Goal: Transaction & Acquisition: Subscribe to service/newsletter

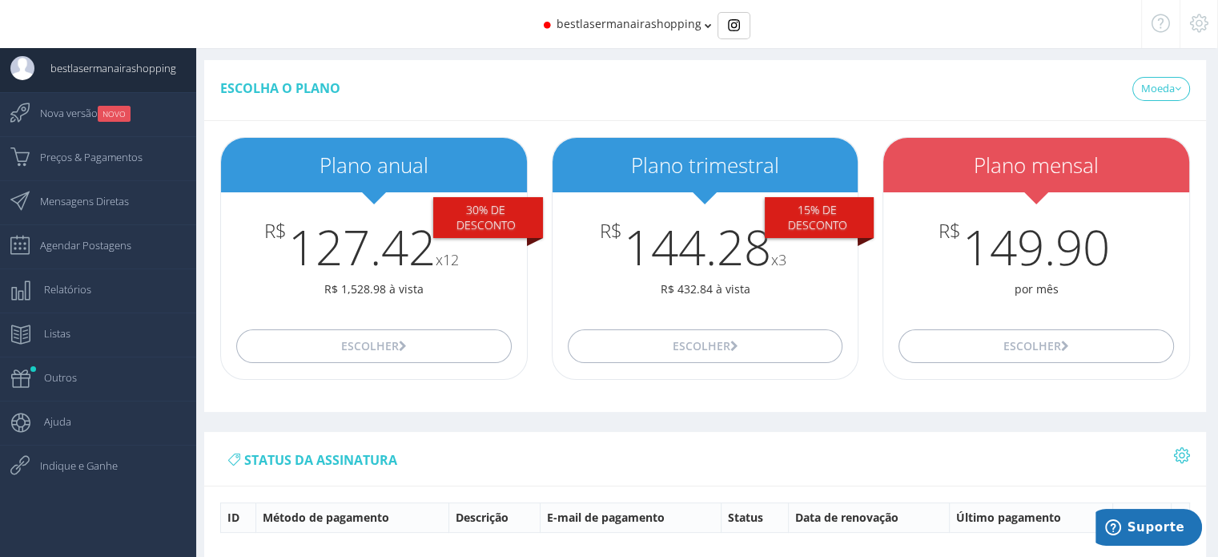
click at [1217, 163] on div "Escolha o plano [GEOGRAPHIC_DATA] USD BRL" at bounding box center [705, 246] width 1026 height 372
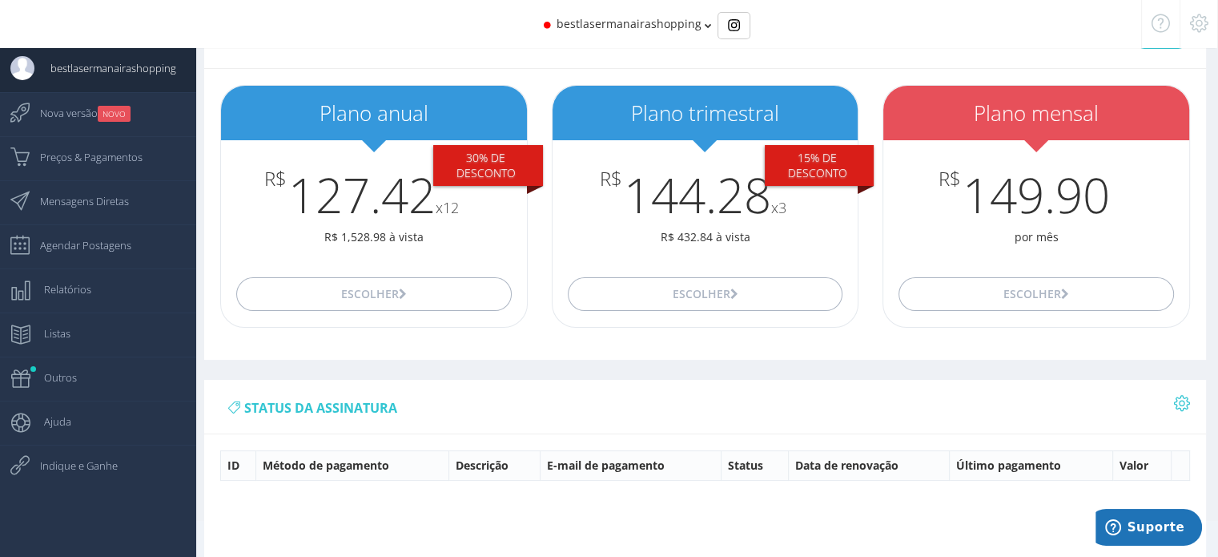
scroll to position [80, 0]
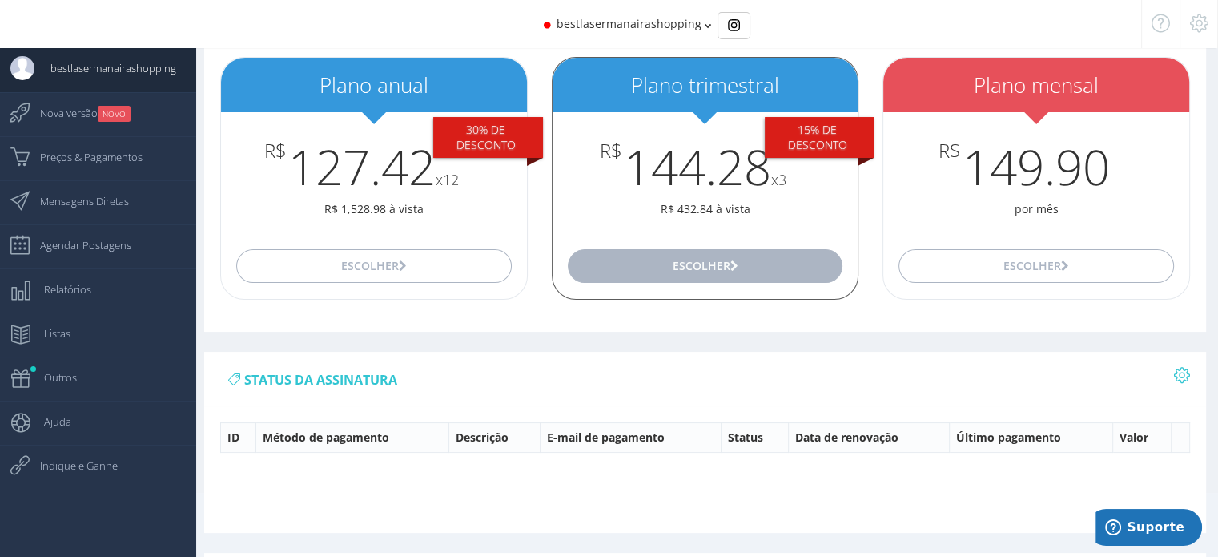
click at [750, 264] on button "Escolher" at bounding box center [705, 266] width 275 height 34
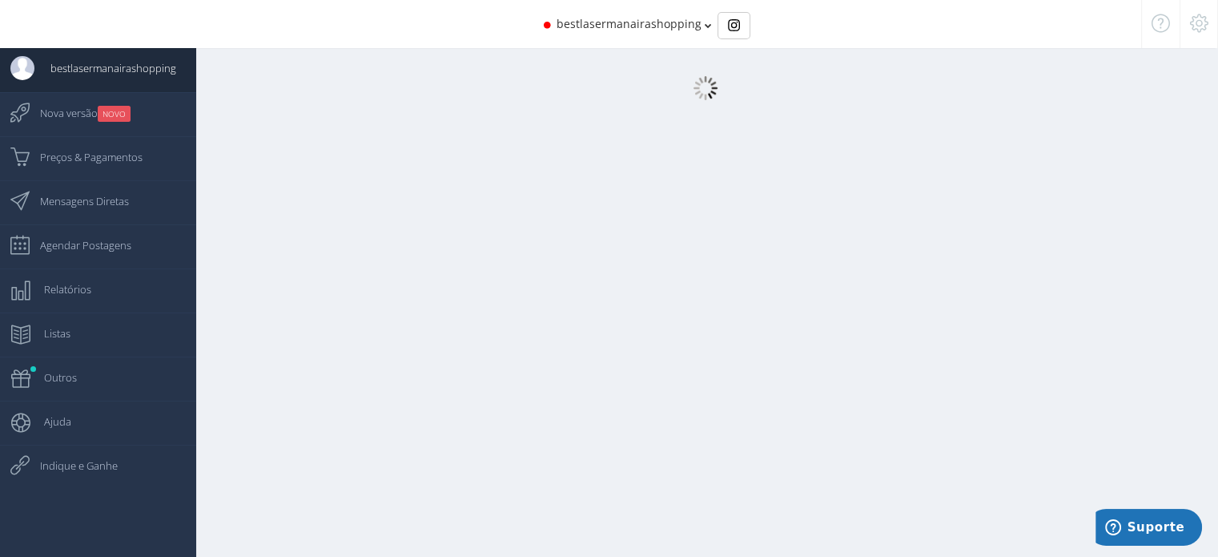
scroll to position [16, 0]
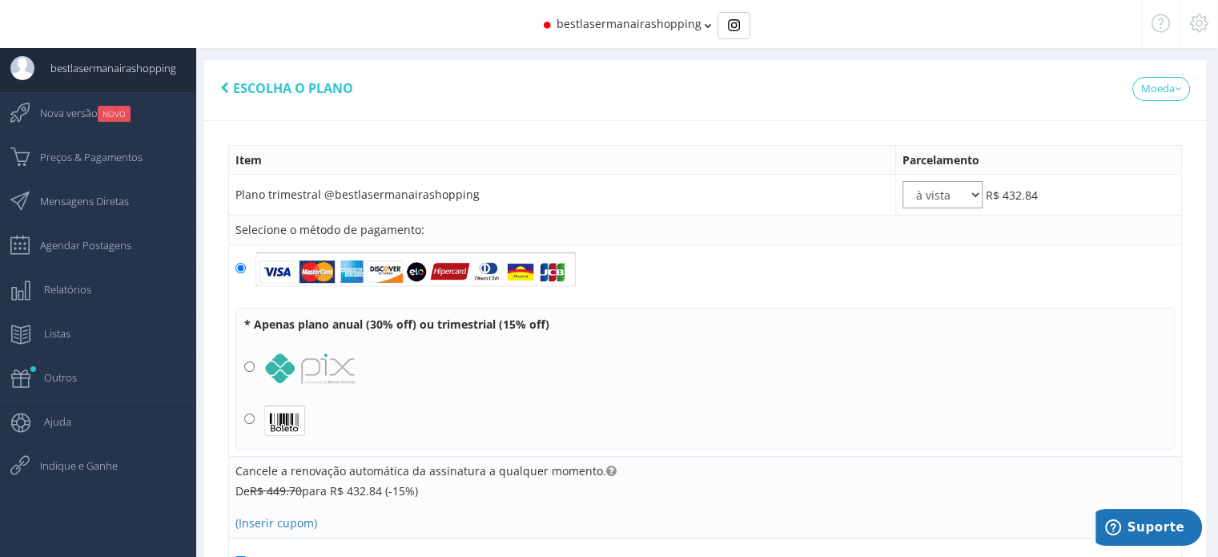
click at [923, 193] on select "à vista 2x 3x" at bounding box center [943, 194] width 80 height 27
select select "3"
click at [903, 181] on select "à vista 2x 3x" at bounding box center [943, 194] width 80 height 27
click at [948, 188] on select "à vista 2x 3x" at bounding box center [943, 194] width 80 height 27
click at [246, 417] on input "radio" at bounding box center [249, 418] width 10 height 10
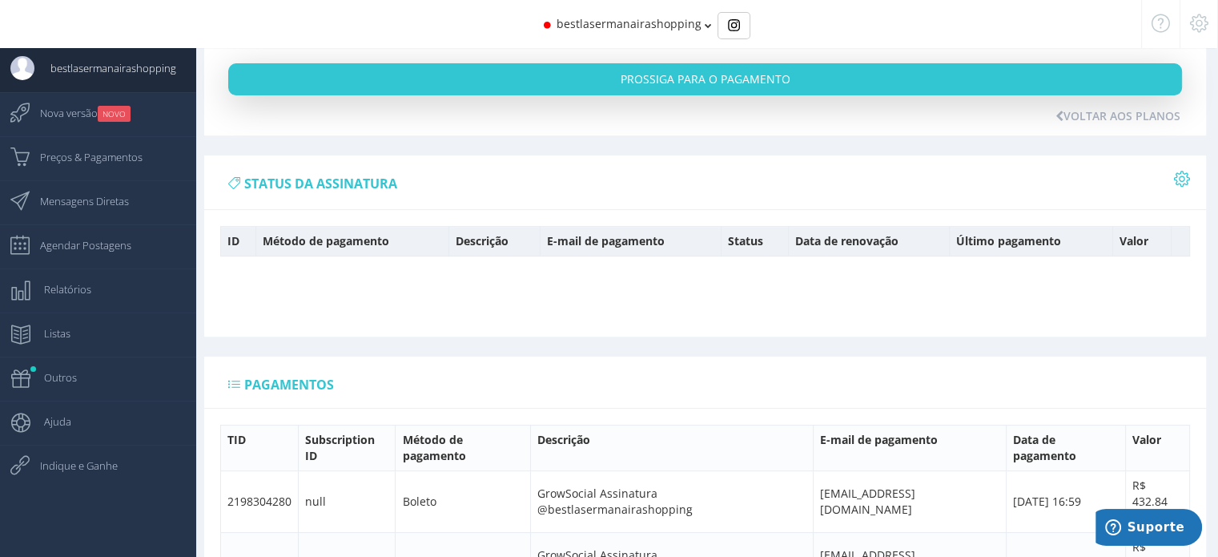
scroll to position [698, 0]
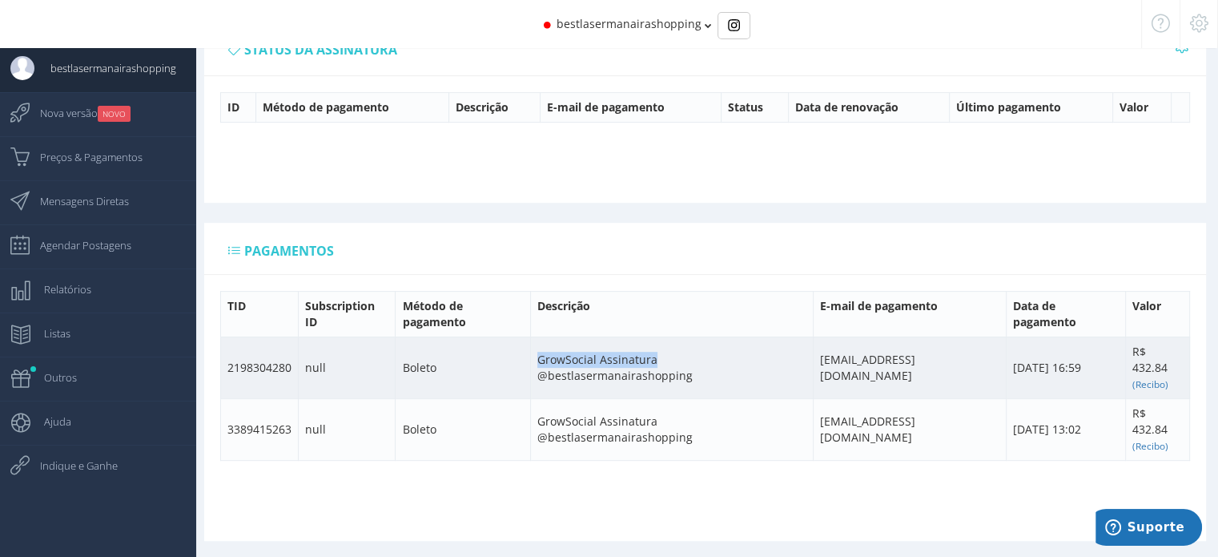
drag, startPoint x: 611, startPoint y: 355, endPoint x: 547, endPoint y: 356, distance: 64.1
click at [541, 356] on td "GrowSocial Assinatura @bestlasermanairashopping" at bounding box center [672, 367] width 283 height 62
copy td "GrowSocial Assinatura"
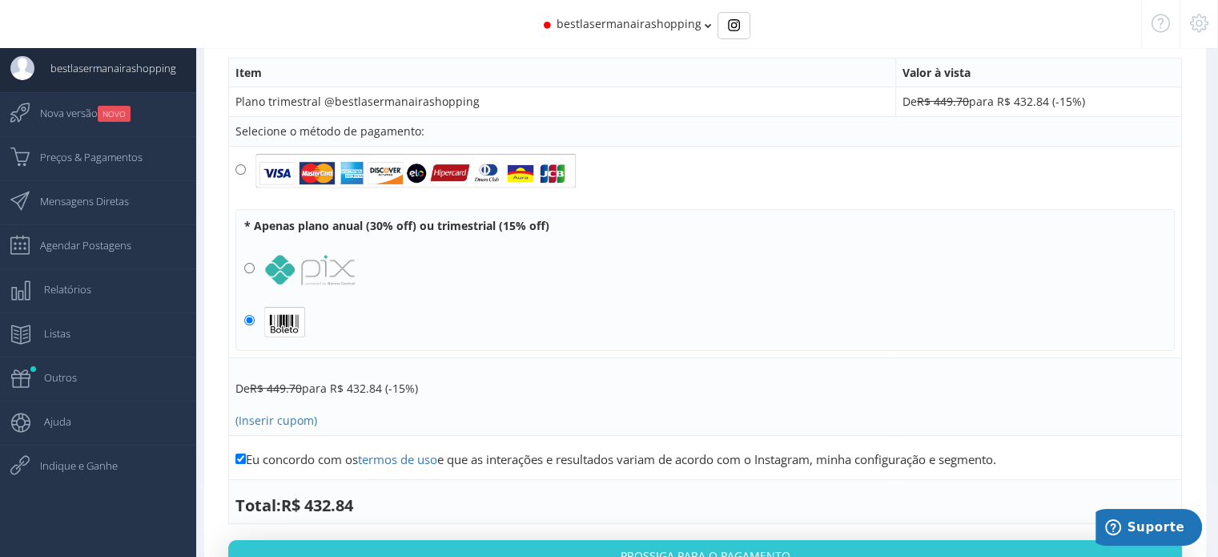
scroll to position [0, 0]
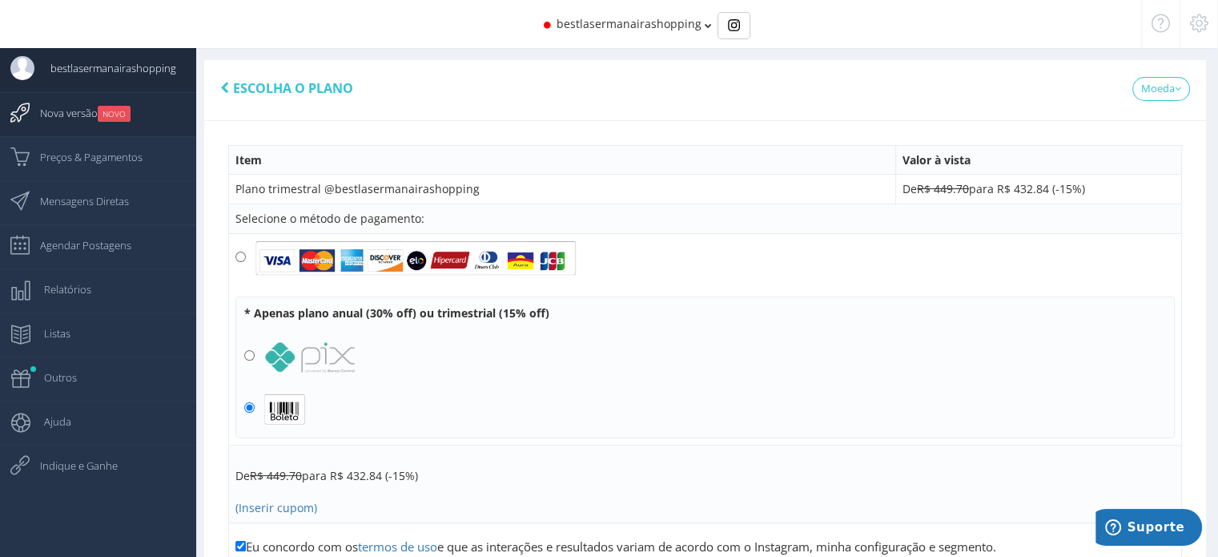
click at [82, 115] on span "Nova versão NOVO" at bounding box center [77, 113] width 107 height 40
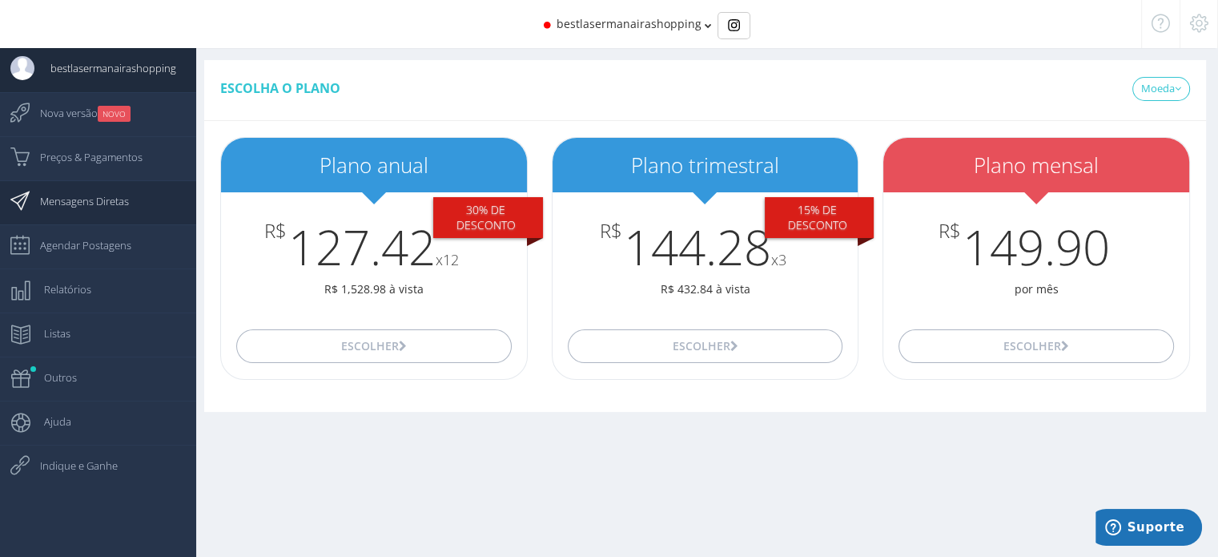
click at [121, 192] on span "Mensagens Diretas" at bounding box center [76, 201] width 105 height 40
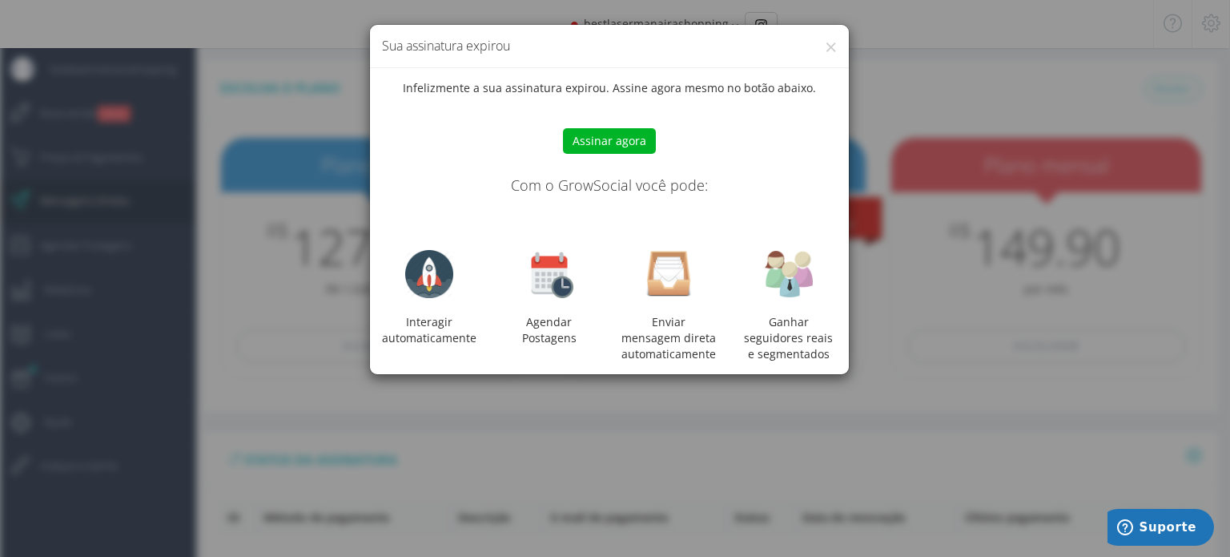
click at [839, 48] on div "× Sua assinatura expirou" at bounding box center [609, 46] width 479 height 43
click at [831, 50] on button "×" at bounding box center [831, 47] width 12 height 22
